Goal: Find specific page/section: Find specific page/section

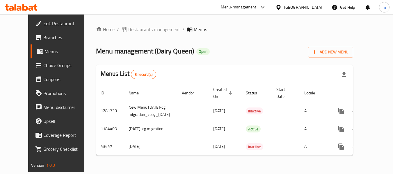
click at [310, 8] on div "Bahrain" at bounding box center [303, 7] width 38 height 6
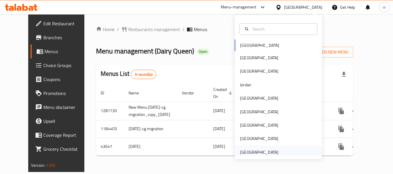
click at [252, 155] on div "United Arab Emirates" at bounding box center [259, 152] width 38 height 6
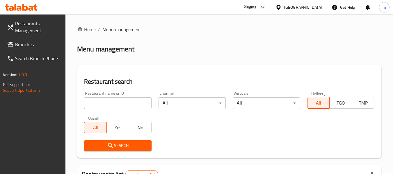
click at [19, 48] on span "Branches" at bounding box center [38, 44] width 46 height 7
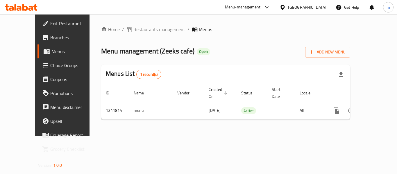
click at [192, 64] on div "Home / Restaurants management / Menus Menu management ( Zeeks cafe ) Open Add N…" at bounding box center [225, 75] width 249 height 99
click at [284, 5] on icon at bounding box center [282, 7] width 4 height 5
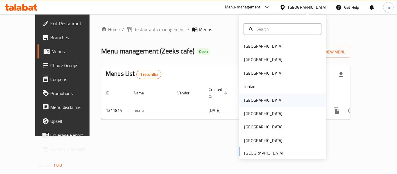
click at [252, 99] on div "[GEOGRAPHIC_DATA]" at bounding box center [263, 100] width 38 height 6
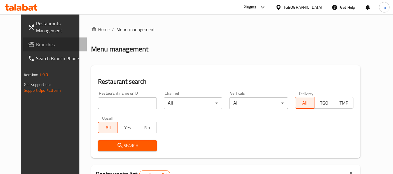
click at [38, 45] on span "Branches" at bounding box center [59, 44] width 46 height 7
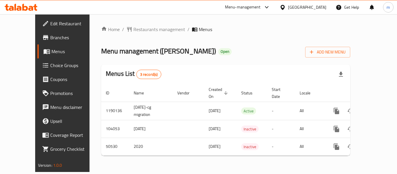
drag, startPoint x: 219, startPoint y: 49, endPoint x: 191, endPoint y: 3, distance: 53.5
click at [219, 47] on div "Menu management ( [PERSON_NAME] ) Open Add New Menu" at bounding box center [225, 50] width 249 height 13
